Goal: Check status

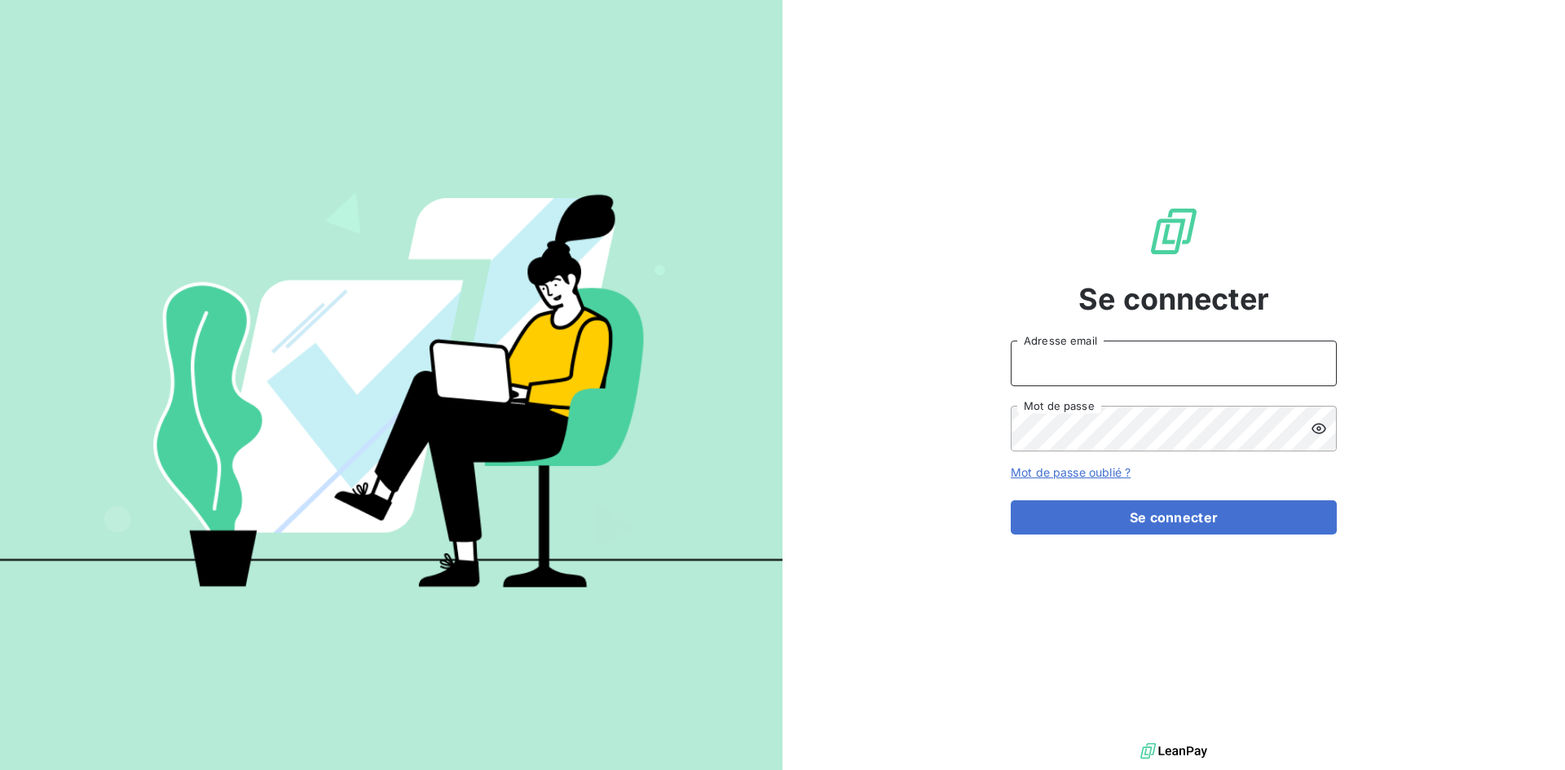
click at [1072, 369] on input "Adresse email" at bounding box center [1174, 364] width 326 height 46
type input "[EMAIL_ADDRESS][DOMAIN_NAME]"
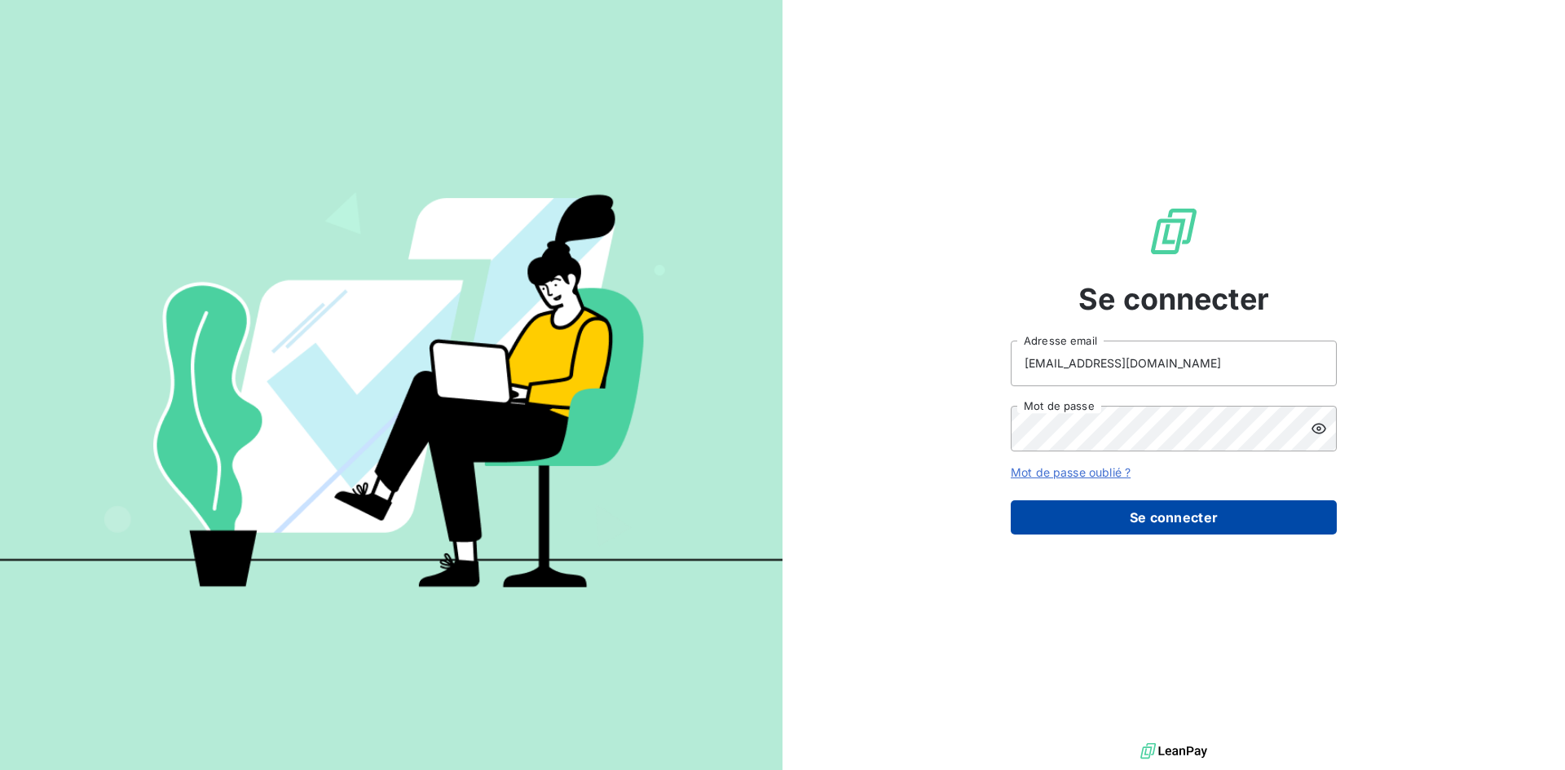
click at [1105, 514] on button "Se connecter" at bounding box center [1174, 518] width 326 height 34
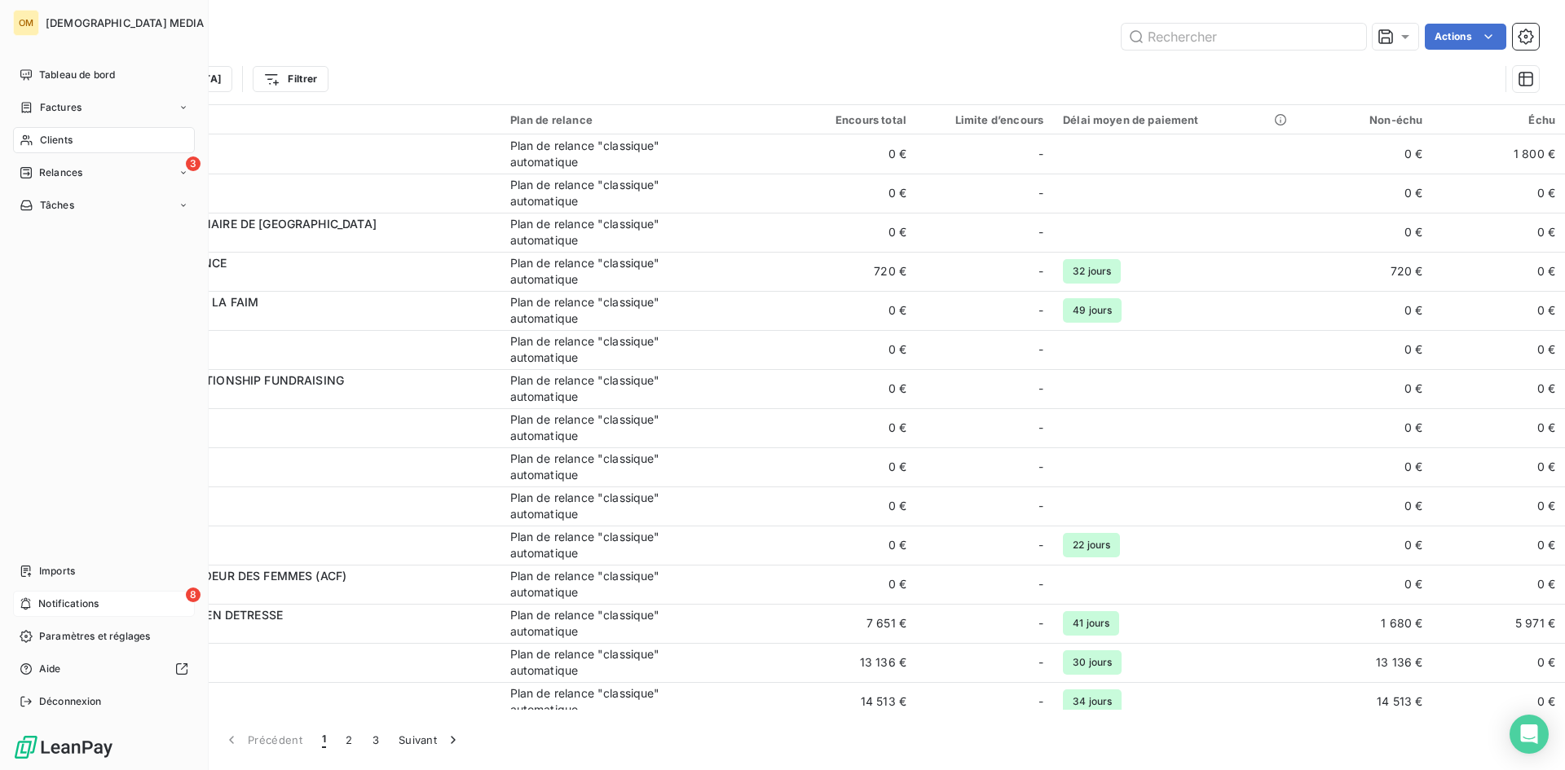
click at [42, 598] on span "Notifications" at bounding box center [68, 604] width 60 height 15
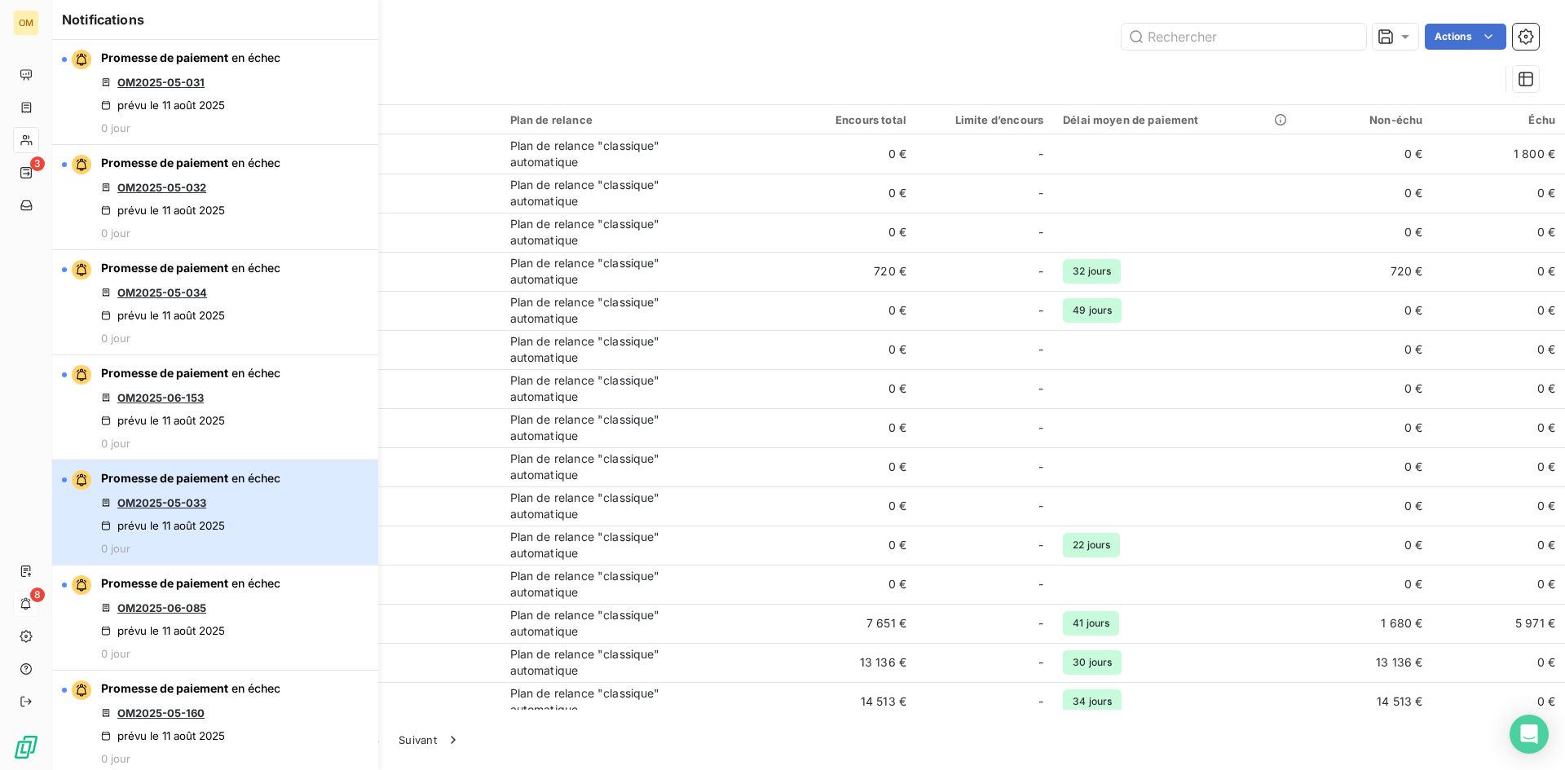
click at [294, 521] on button "Promesse de paiement en échec OM2025-05-033 prévu le 11 août 2025 0 jour" at bounding box center [215, 513] width 326 height 105
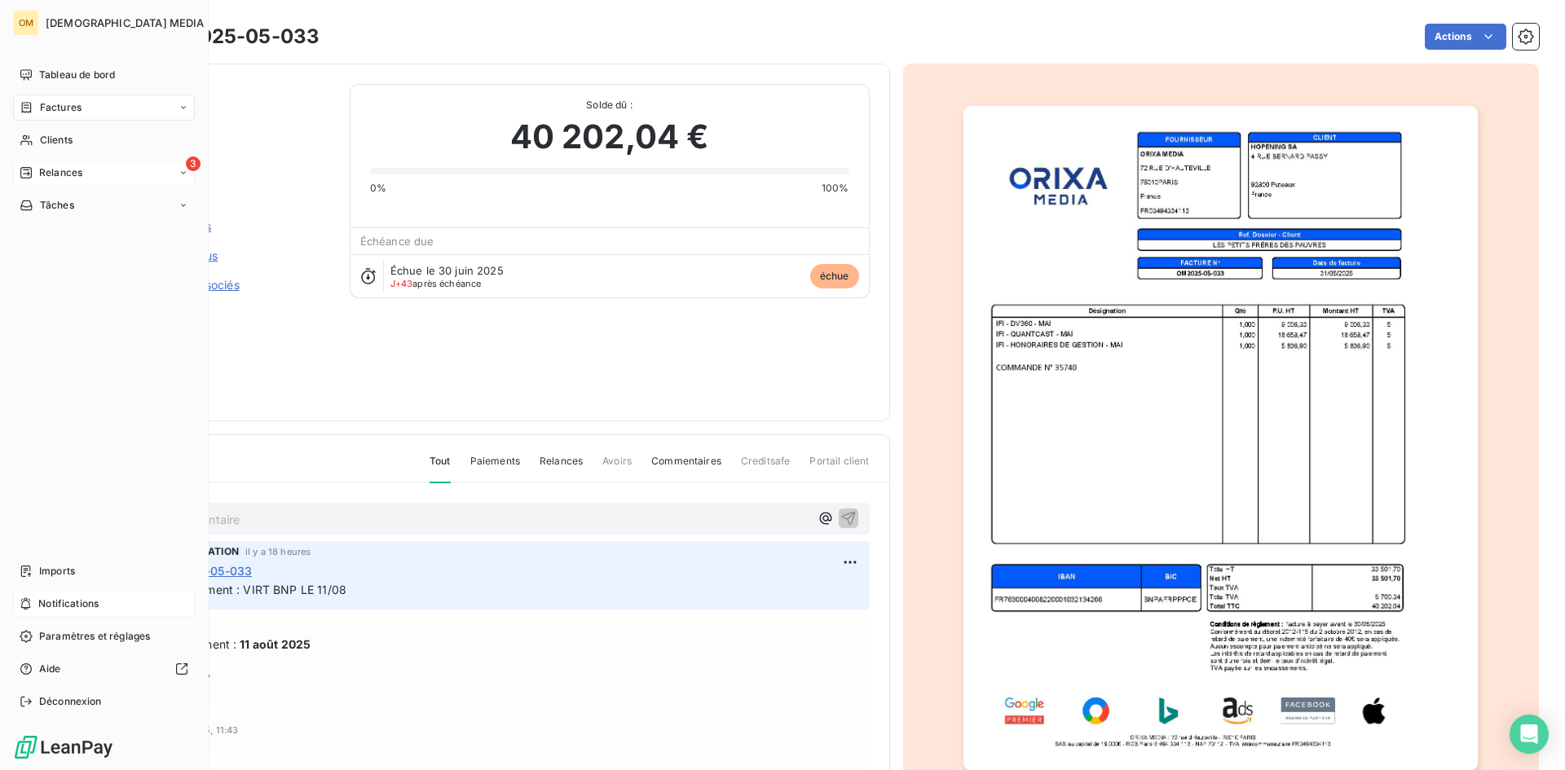
click at [55, 169] on span "Relances" at bounding box center [60, 173] width 43 height 15
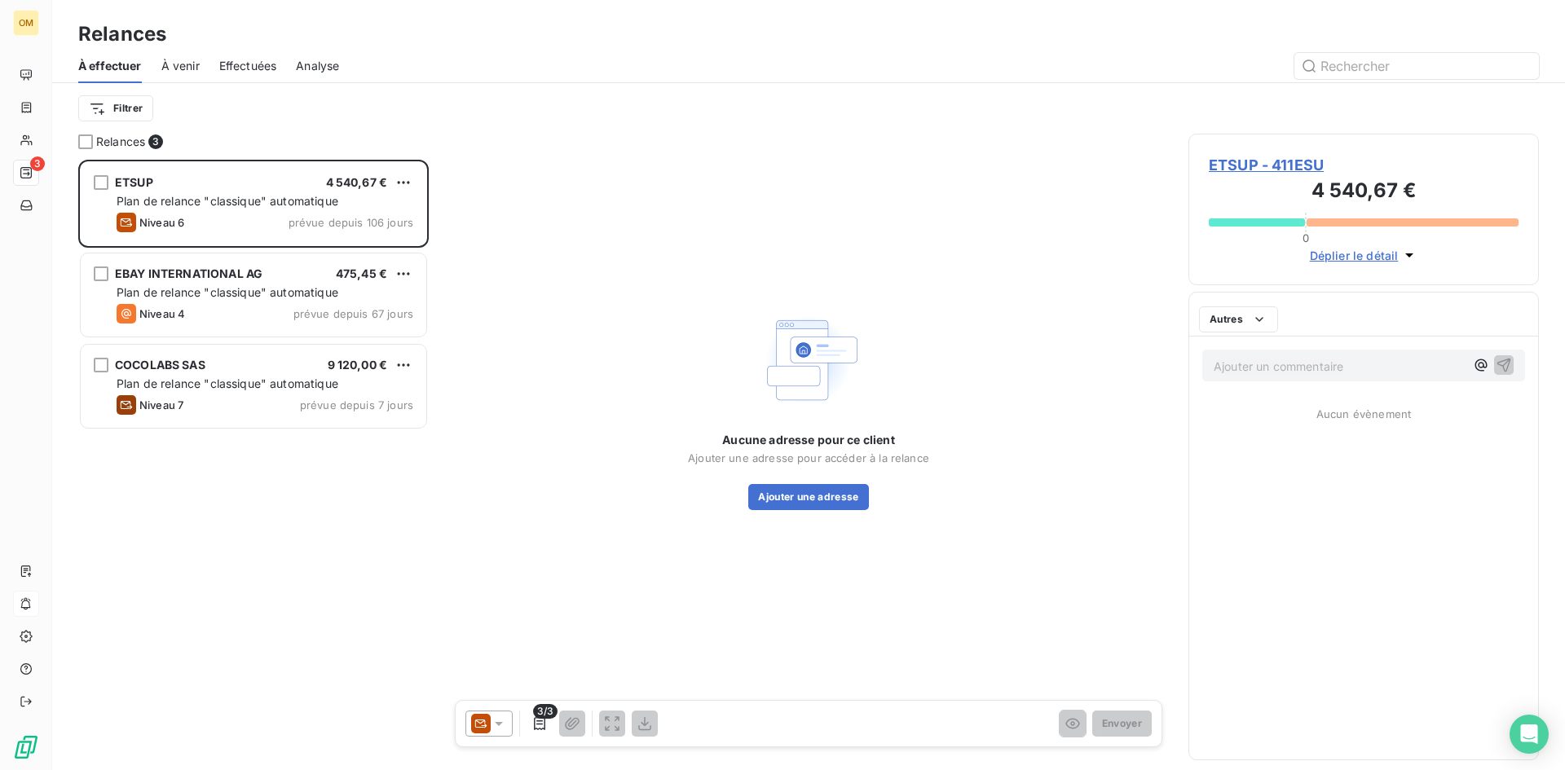
scroll to position [598, 338]
